Goal: Entertainment & Leisure: Browse casually

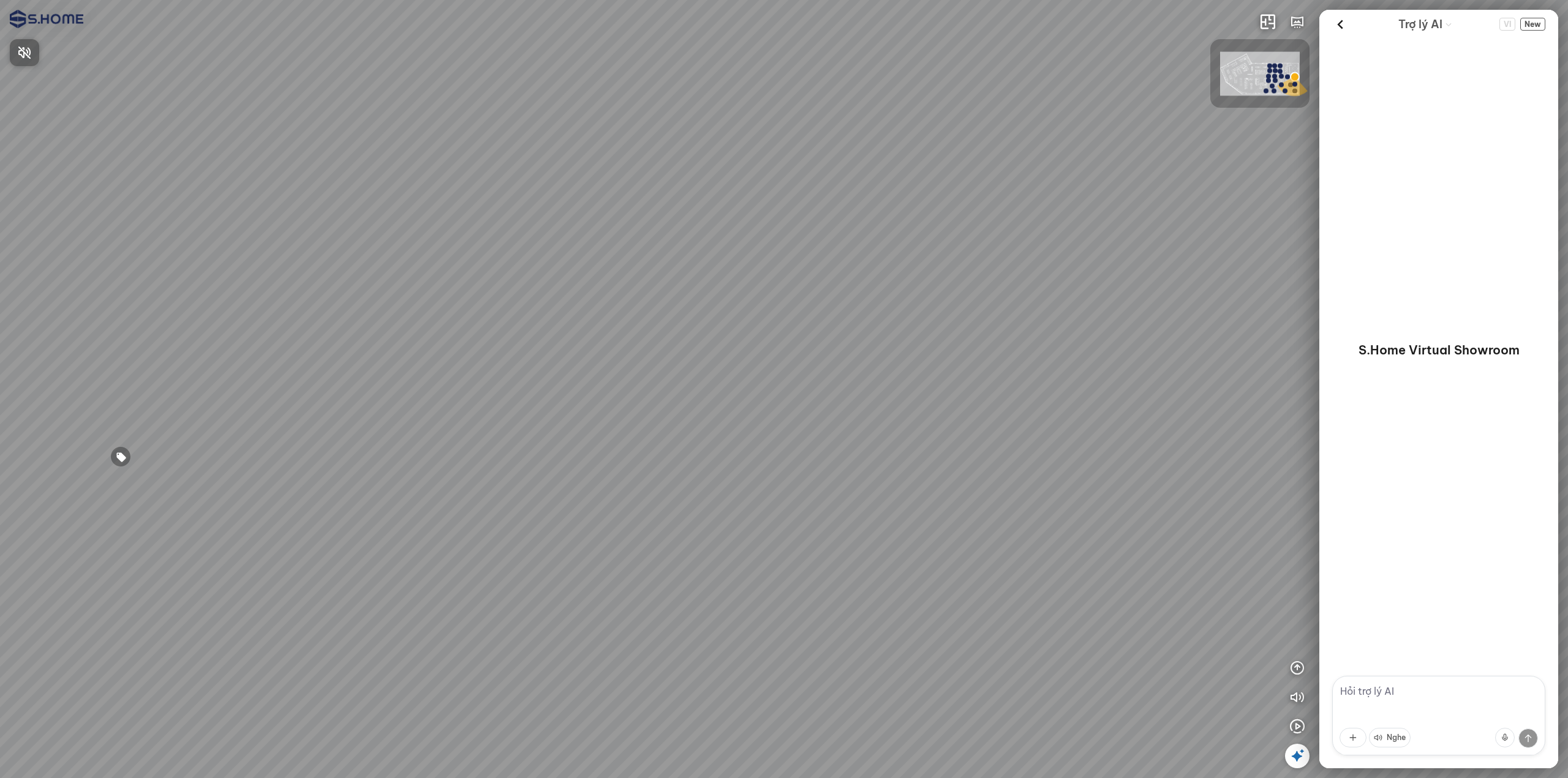
click at [1341, 24] on div at bounding box center [784, 389] width 1568 height 778
click at [644, 571] on div at bounding box center [784, 389] width 1568 height 778
click at [644, 571] on div at bounding box center [784, 389] width 1568 height 778
click at [643, 571] on div at bounding box center [784, 389] width 1568 height 778
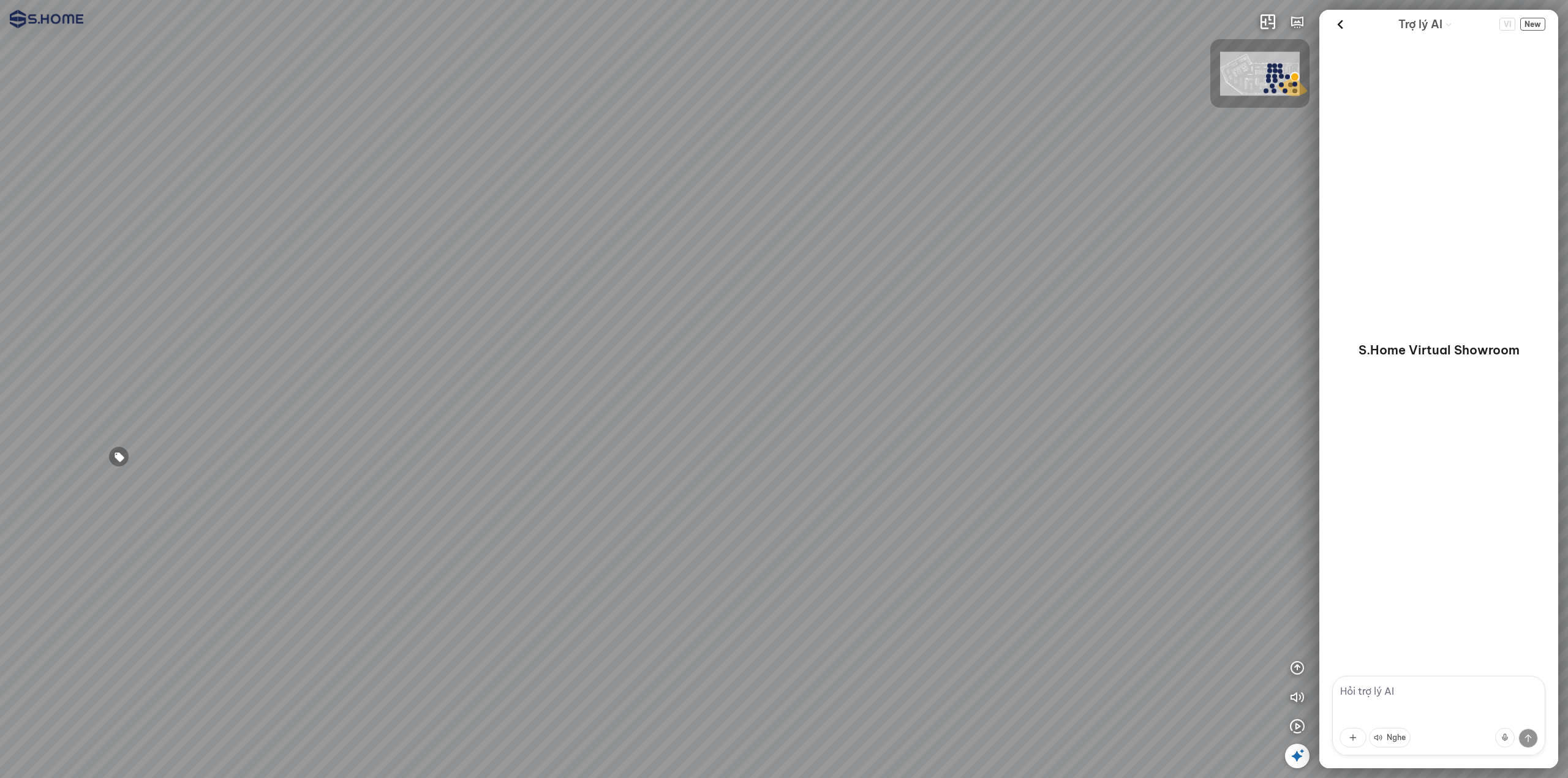
click at [643, 571] on div at bounding box center [784, 389] width 1568 height 778
click at [642, 571] on div at bounding box center [784, 389] width 1568 height 778
click at [641, 571] on div at bounding box center [784, 389] width 1568 height 778
drag, startPoint x: 646, startPoint y: 552, endPoint x: 442, endPoint y: 485, distance: 214.7
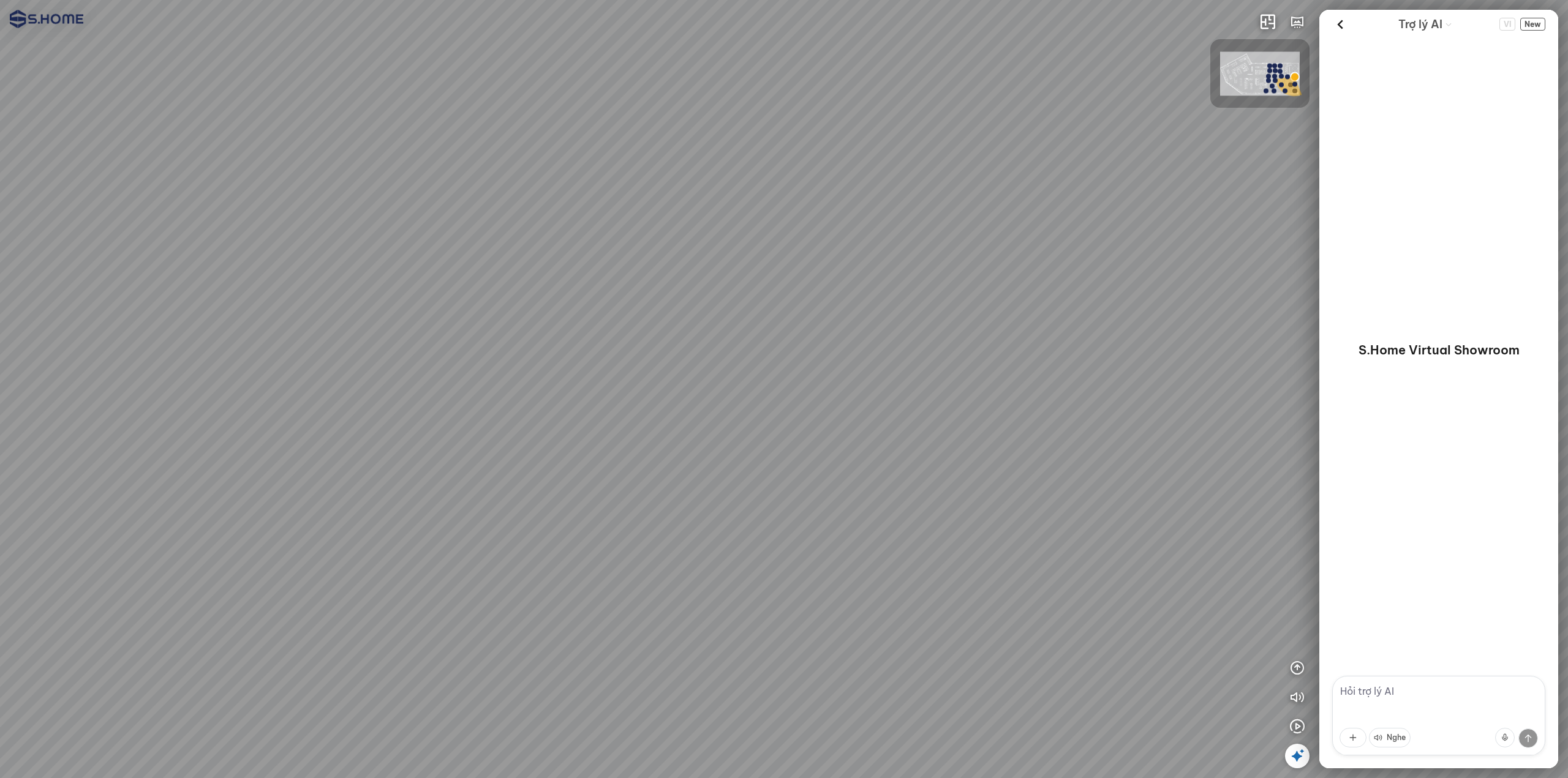
click at [426, 485] on div at bounding box center [784, 389] width 1568 height 778
drag, startPoint x: 877, startPoint y: 525, endPoint x: 549, endPoint y: 444, distance: 337.9
click at [550, 444] on div at bounding box center [784, 389] width 1568 height 778
click at [703, 444] on div at bounding box center [784, 389] width 1568 height 778
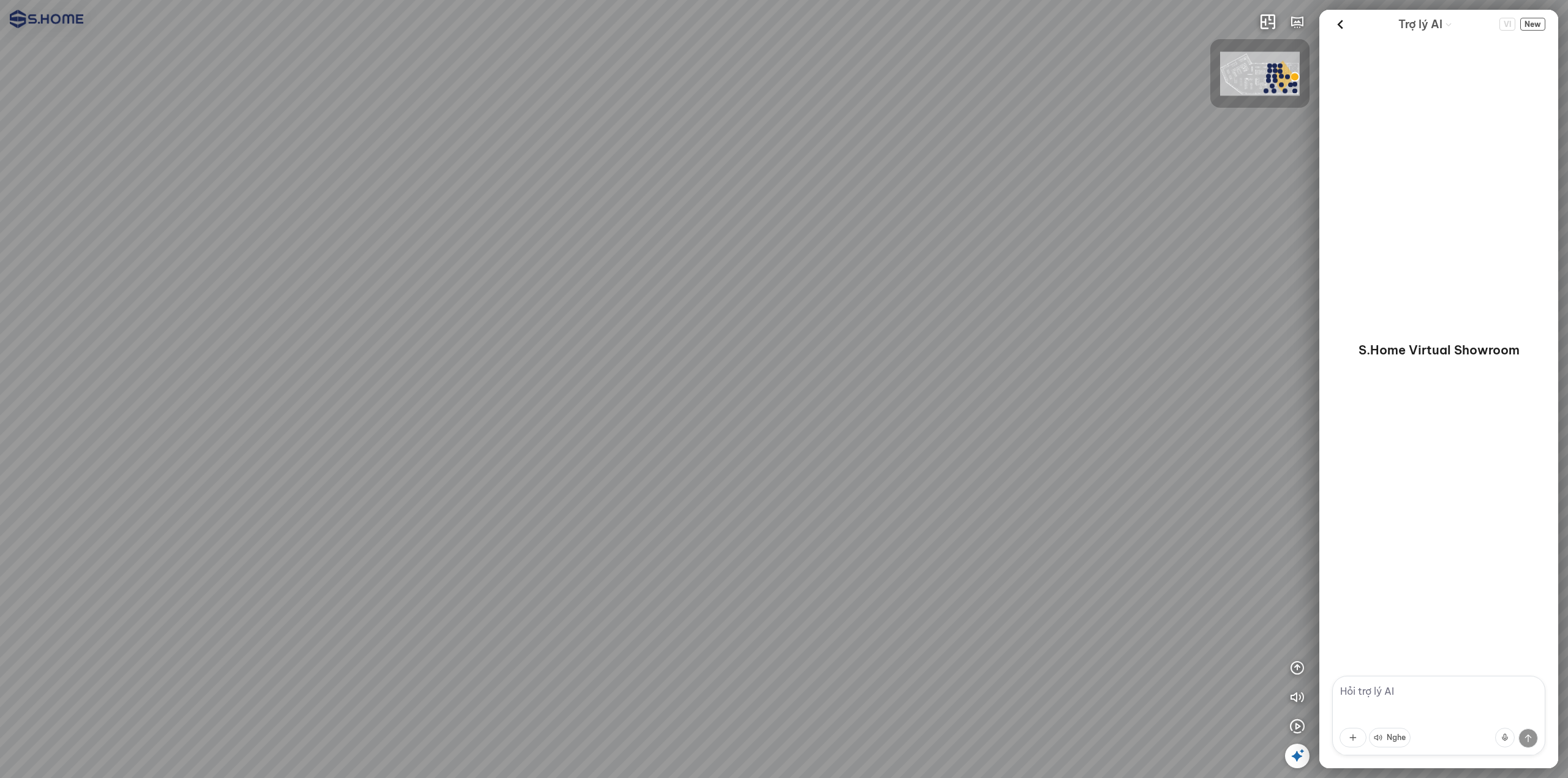
click at [628, 503] on div at bounding box center [784, 389] width 1568 height 778
click at [673, 395] on div at bounding box center [784, 389] width 1568 height 778
click at [677, 410] on div at bounding box center [784, 389] width 1568 height 778
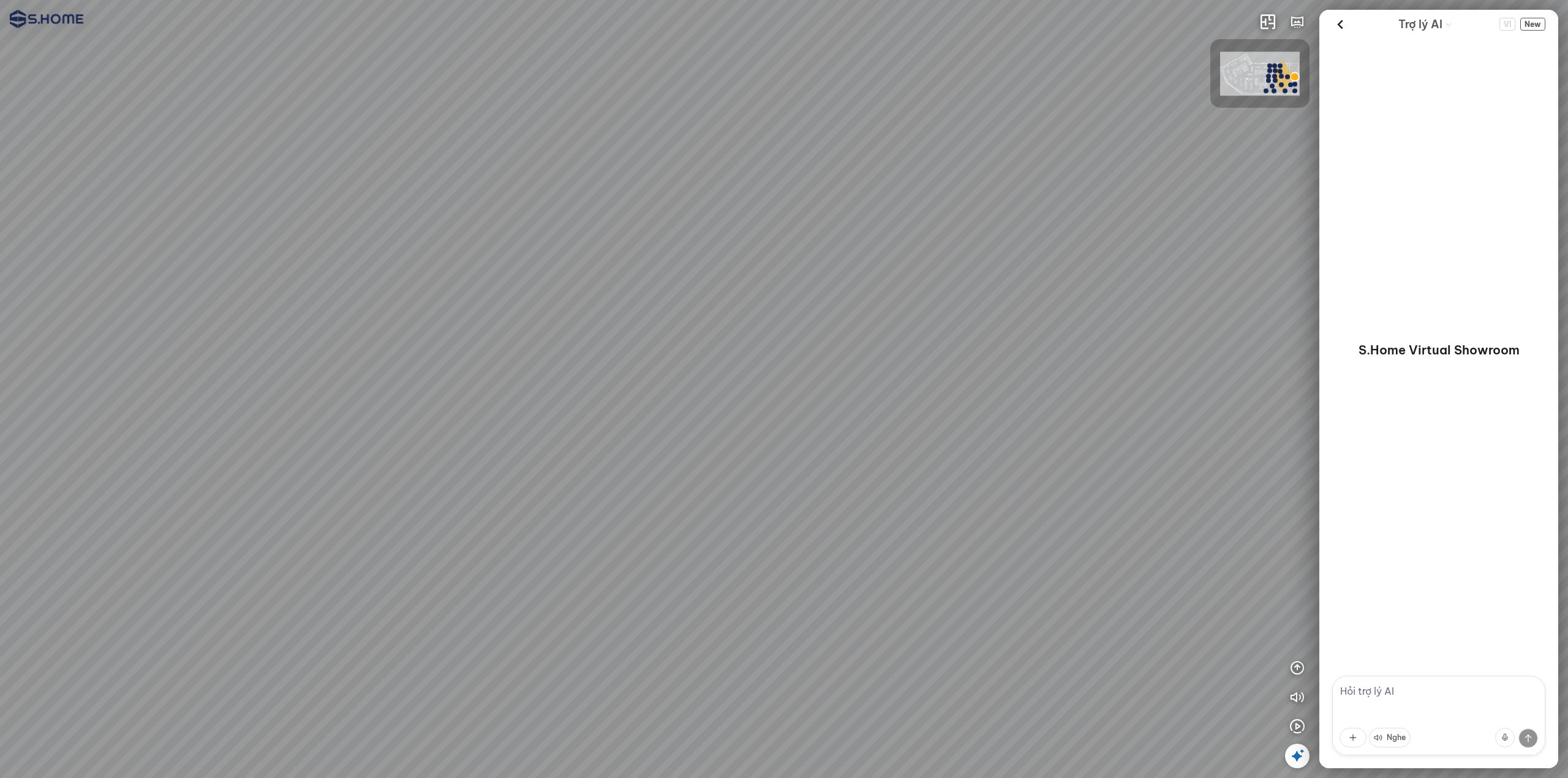
click at [677, 410] on div at bounding box center [784, 389] width 1568 height 778
click at [1336, 24] on icon at bounding box center [1340, 24] width 18 height 18
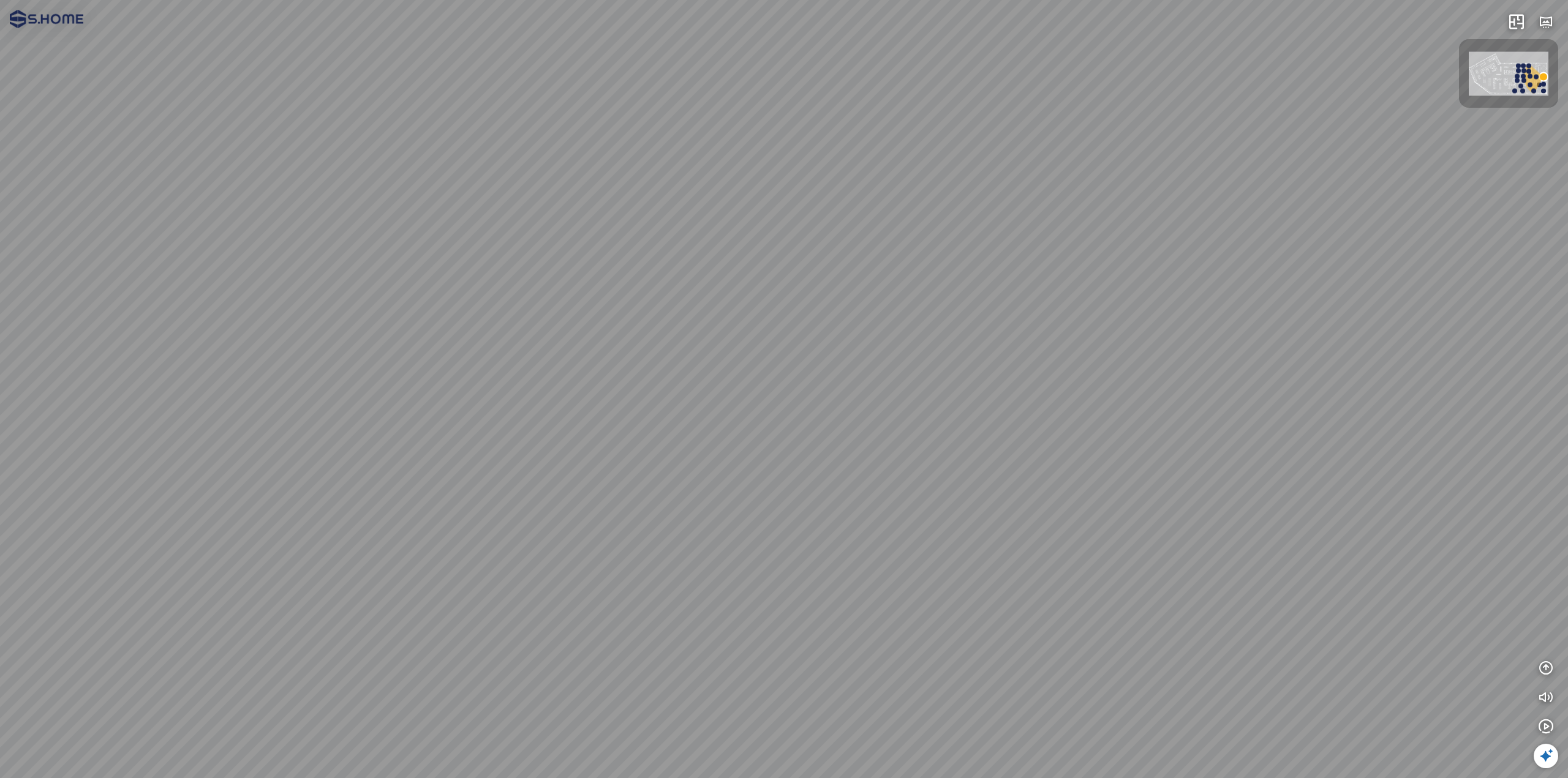
click at [799, 501] on div at bounding box center [784, 389] width 1568 height 778
click at [799, 499] on div at bounding box center [784, 389] width 1568 height 778
click at [802, 488] on div at bounding box center [784, 389] width 1568 height 778
click at [801, 483] on div at bounding box center [784, 389] width 1568 height 778
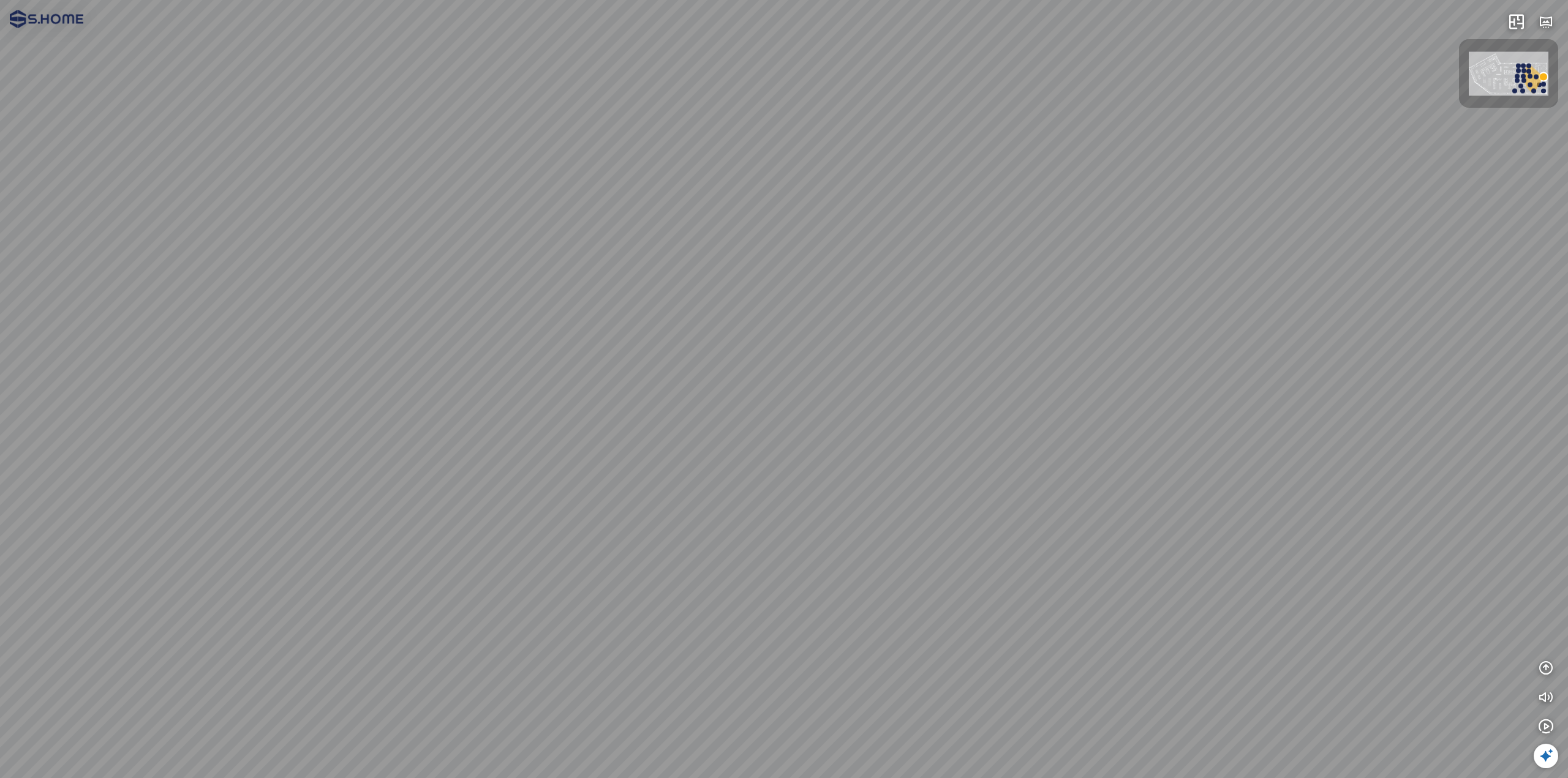
click at [801, 482] on div at bounding box center [784, 389] width 1568 height 778
drag, startPoint x: 769, startPoint y: 259, endPoint x: 799, endPoint y: 510, distance: 252.8
click at [799, 515] on div at bounding box center [784, 389] width 1568 height 778
drag, startPoint x: 753, startPoint y: 322, endPoint x: 783, endPoint y: 521, distance: 201.2
click at [780, 520] on div at bounding box center [784, 389] width 1568 height 778
